Goal: Task Accomplishment & Management: Manage account settings

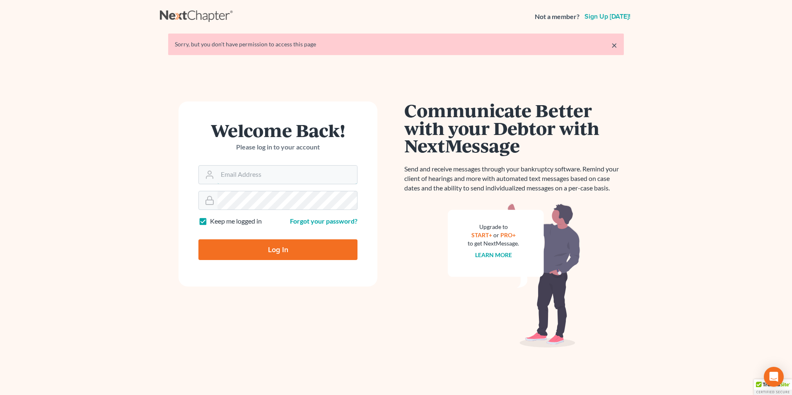
type input "tina@farmerwright.com"
click at [287, 246] on input "Log In" at bounding box center [277, 249] width 159 height 21
type input "Thinking..."
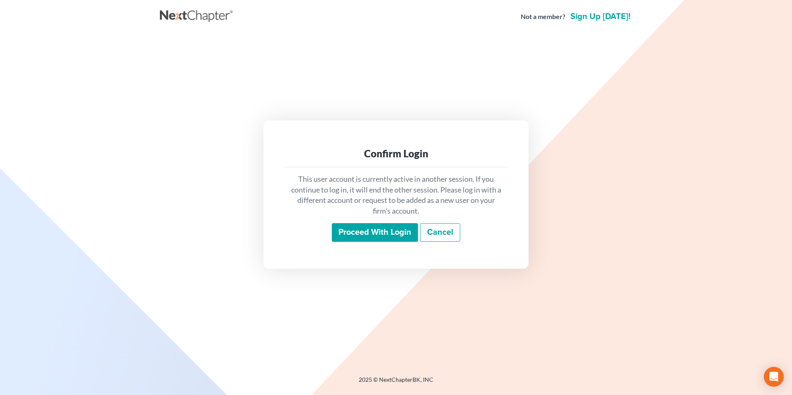
click at [388, 235] on input "Proceed with login" at bounding box center [375, 232] width 86 height 19
